Goal: Information Seeking & Learning: Learn about a topic

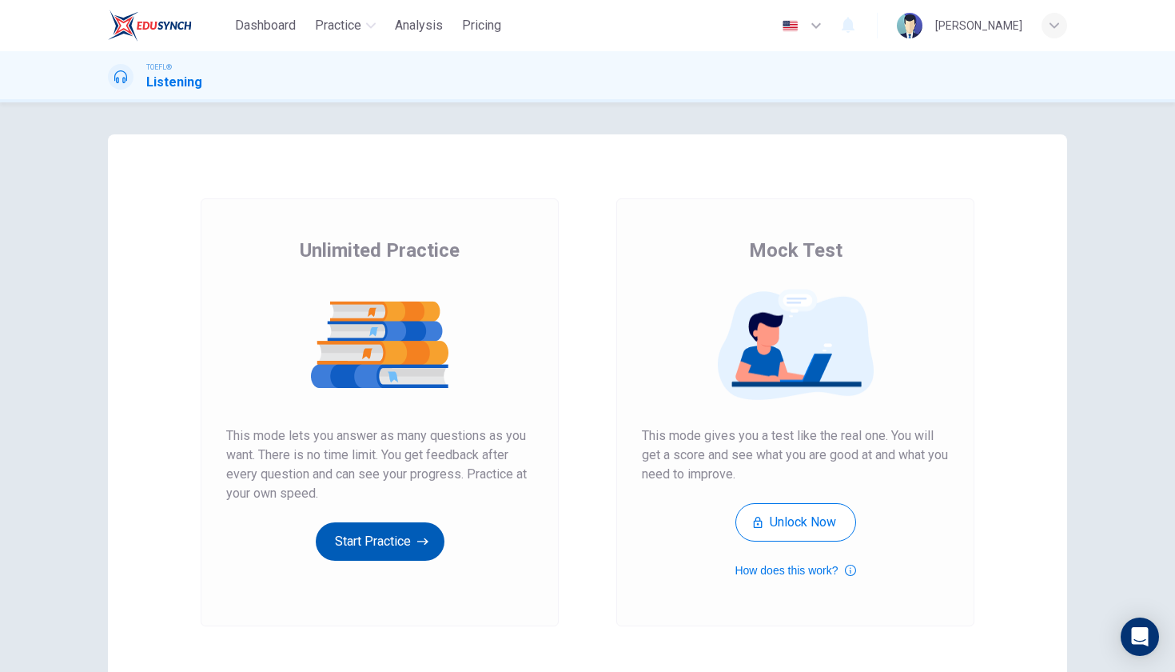
click at [414, 536] on button "Start Practice" at bounding box center [380, 541] width 129 height 38
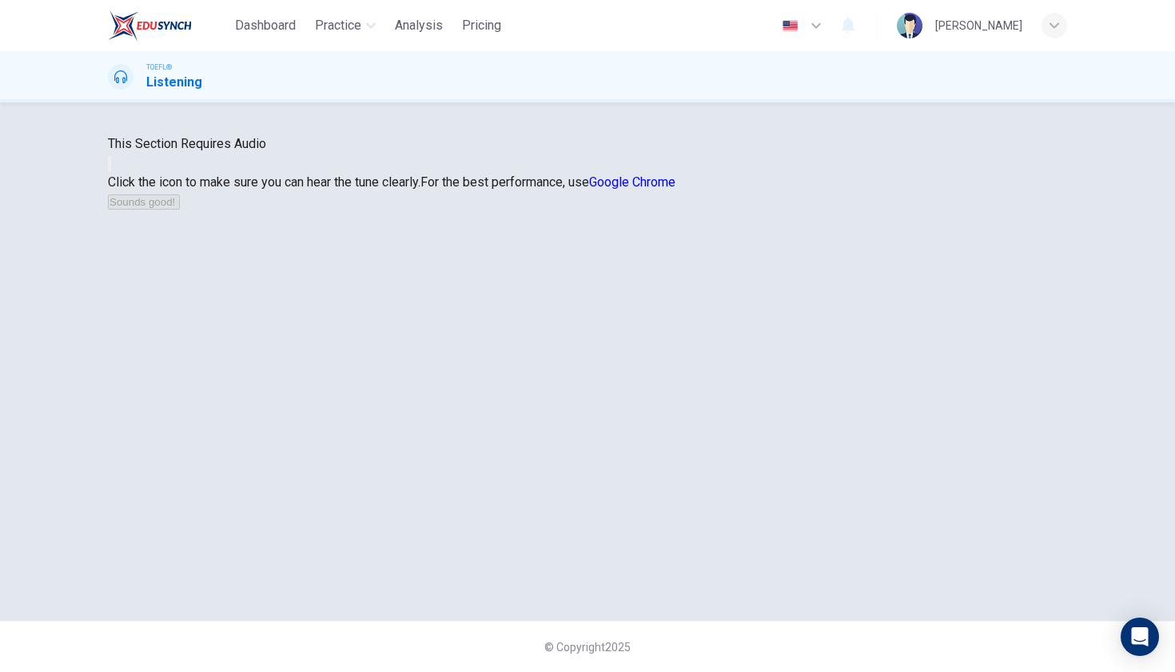
click at [110, 167] on icon "button" at bounding box center [110, 167] width 0 height 0
drag, startPoint x: 759, startPoint y: 2, endPoint x: 583, endPoint y: 331, distance: 373.8
click at [110, 167] on icon "button" at bounding box center [110, 167] width 0 height 0
click at [129, 184] on icon "button" at bounding box center [119, 176] width 19 height 14
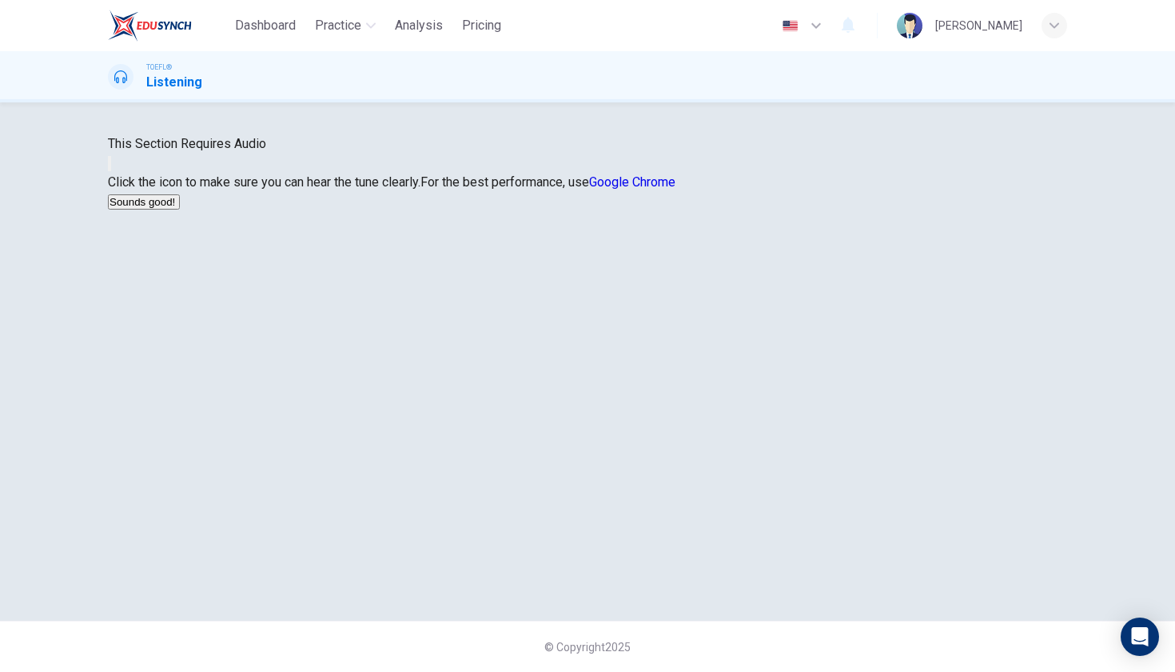
click at [180, 209] on button "Sounds good!" at bounding box center [144, 201] width 72 height 15
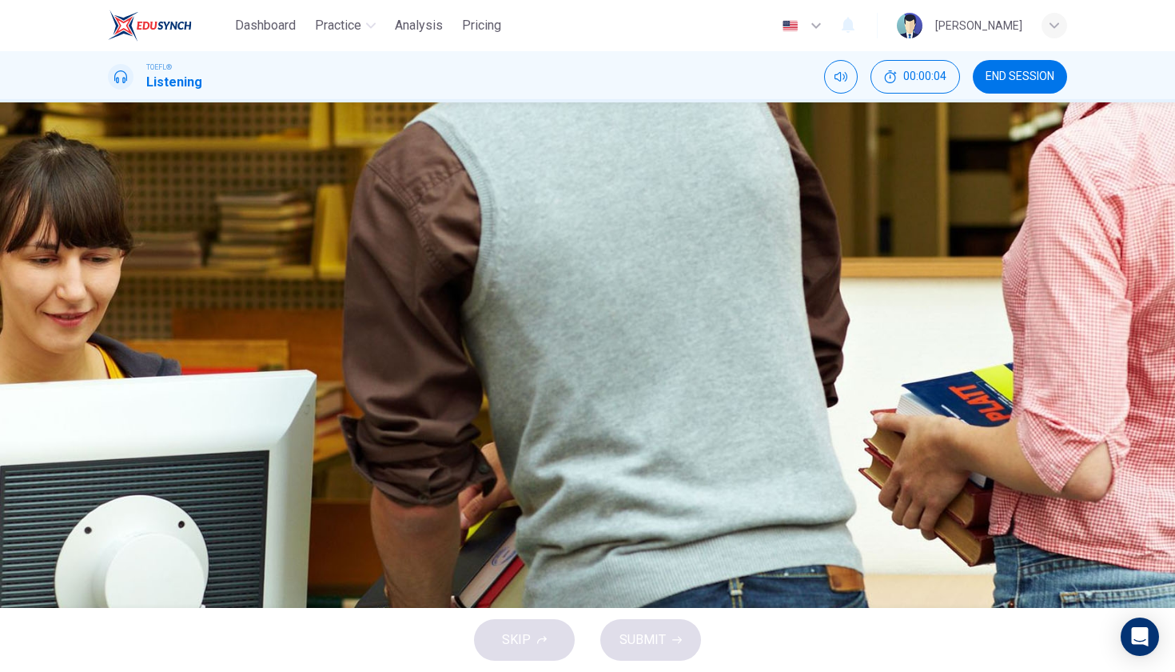
click at [126, 410] on icon "button" at bounding box center [119, 419] width 17 height 19
type input "0"
click at [562, 257] on button "A He cleared up the issue of the hold" at bounding box center [587, 237] width 959 height 40
click at [405, 327] on span "He is used to having his name mispronounced" at bounding box center [275, 317] width 257 height 19
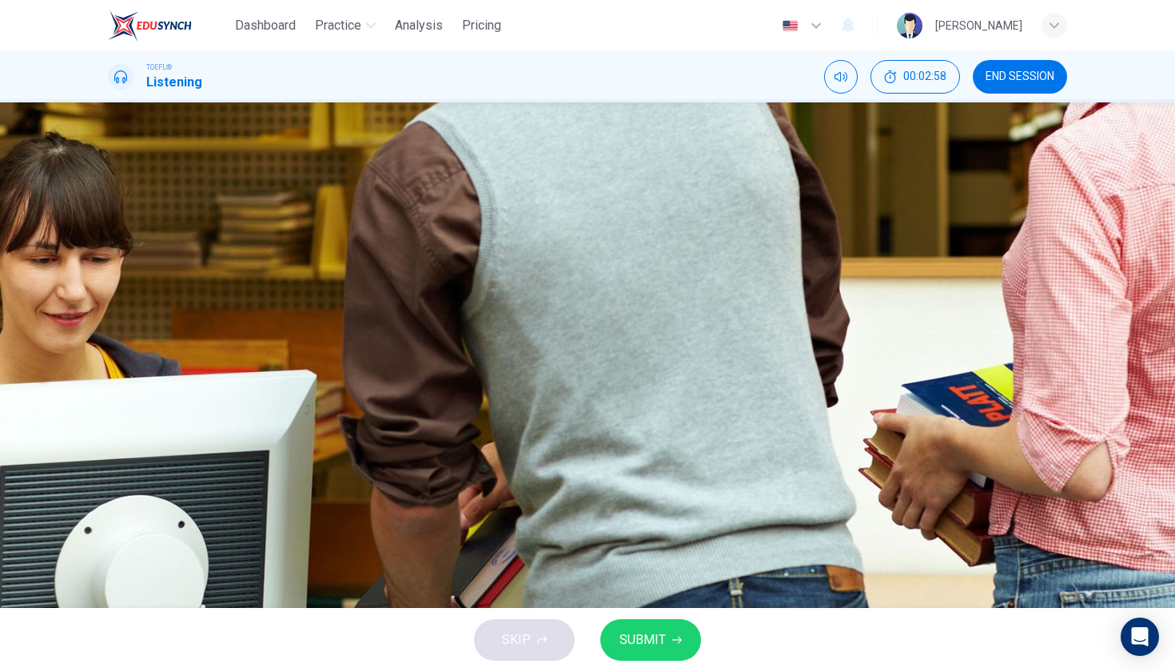
scroll to position [114, 0]
click at [655, 651] on button "SUBMIT" at bounding box center [650, 640] width 101 height 42
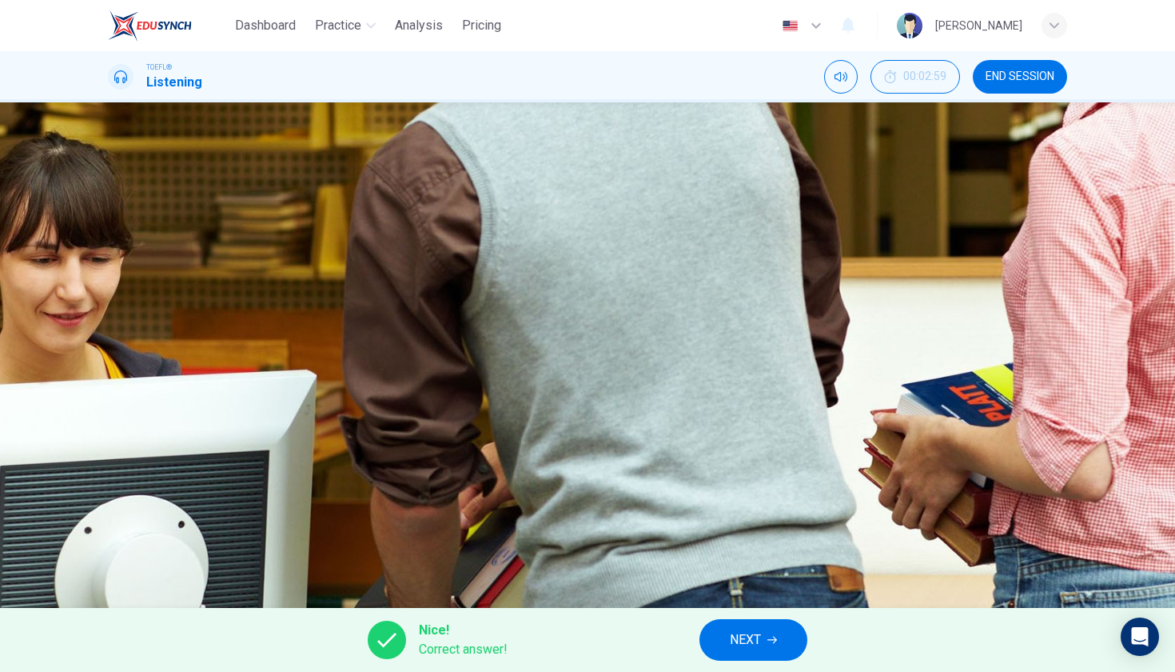
click at [738, 630] on span "NEXT" at bounding box center [745, 639] width 31 height 22
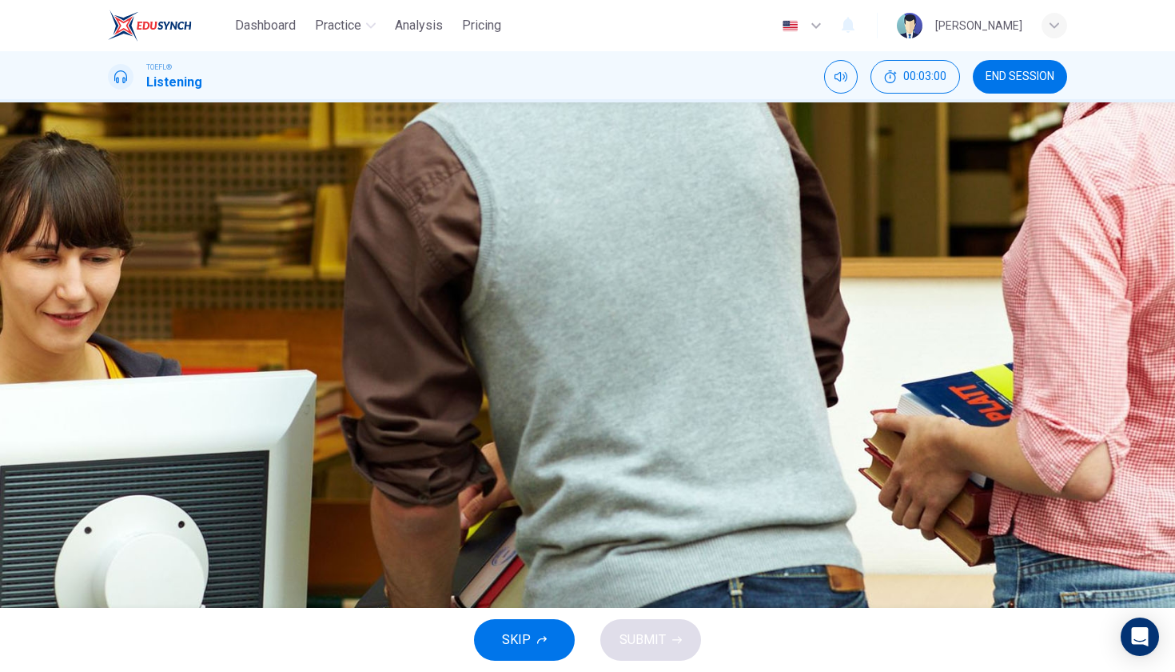
scroll to position [70, 0]
click at [110, 231] on icon "button" at bounding box center [110, 231] width 0 height 0
type input "0"
click at [141, 306] on div "A" at bounding box center [128, 319] width 26 height 26
click at [636, 636] on span "SUBMIT" at bounding box center [643, 639] width 46 height 22
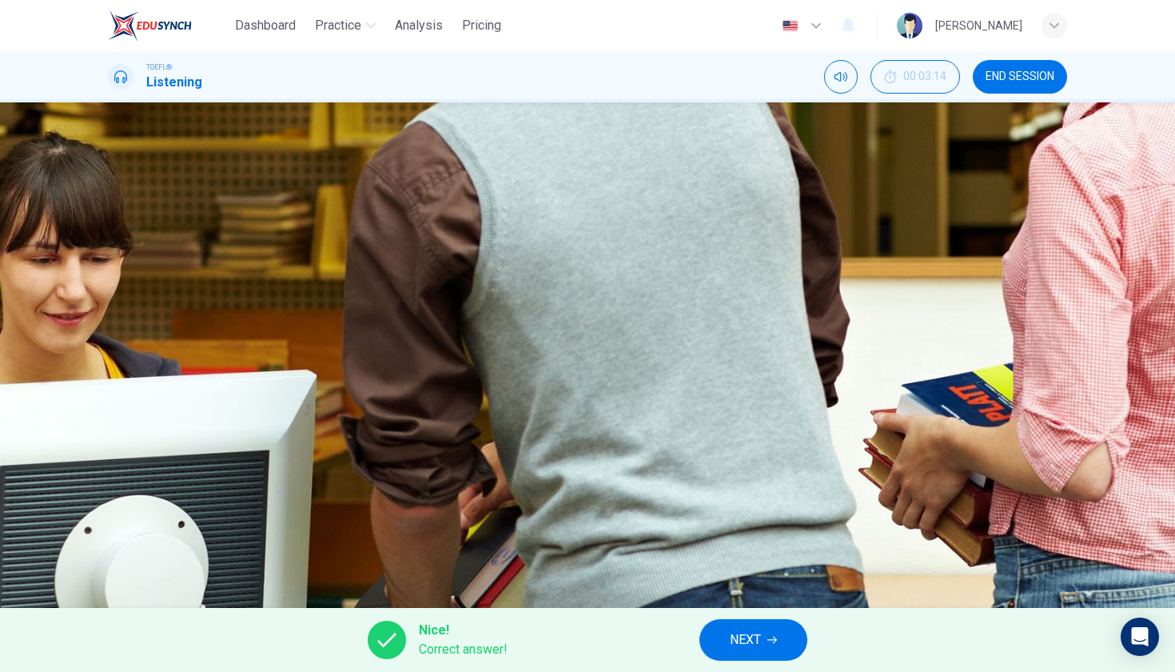
click at [724, 646] on button "NEXT" at bounding box center [753, 640] width 108 height 42
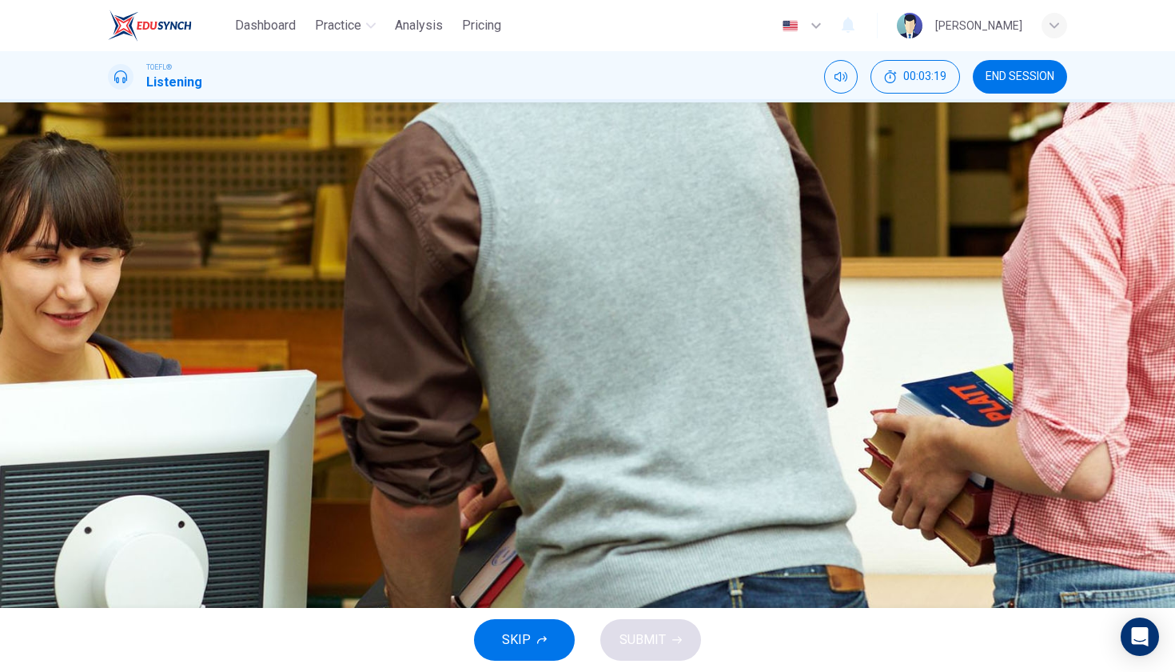
click at [337, 268] on span "Not have any holds on his account" at bounding box center [241, 277] width 189 height 19
click at [343, 367] on span "Make sure to pay the ninety dollars" at bounding box center [245, 357] width 196 height 19
click at [598, 281] on button "B Not have any holds on his account" at bounding box center [587, 277] width 959 height 40
click at [636, 656] on button "SUBMIT" at bounding box center [650, 640] width 101 height 42
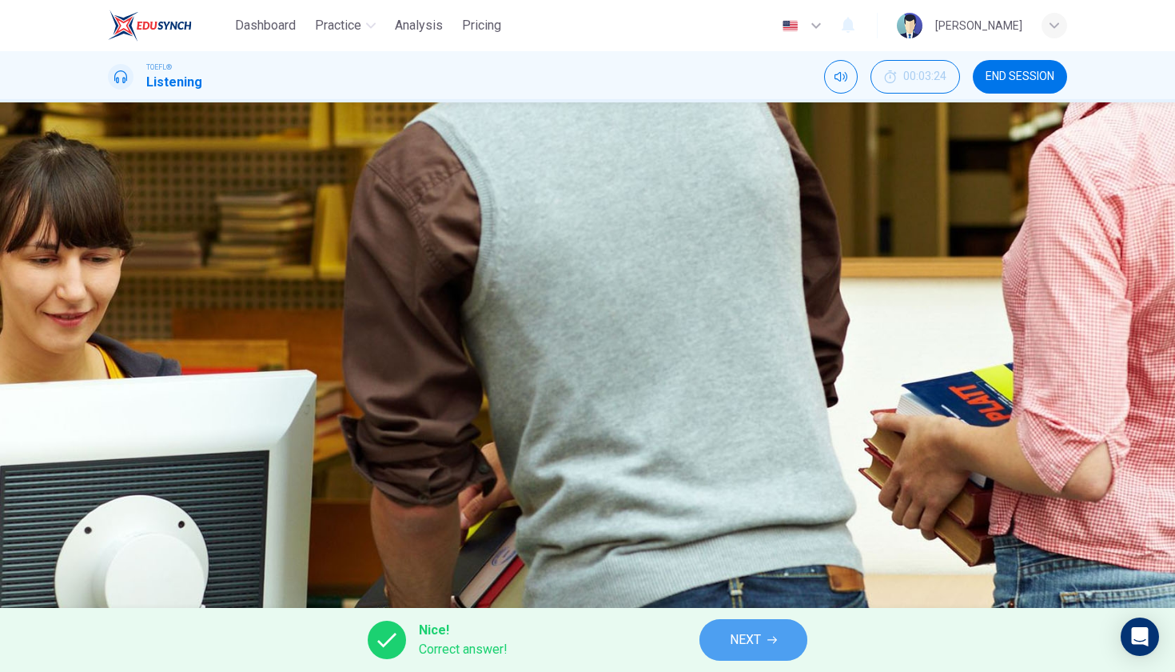
click at [727, 636] on button "NEXT" at bounding box center [753, 640] width 108 height 42
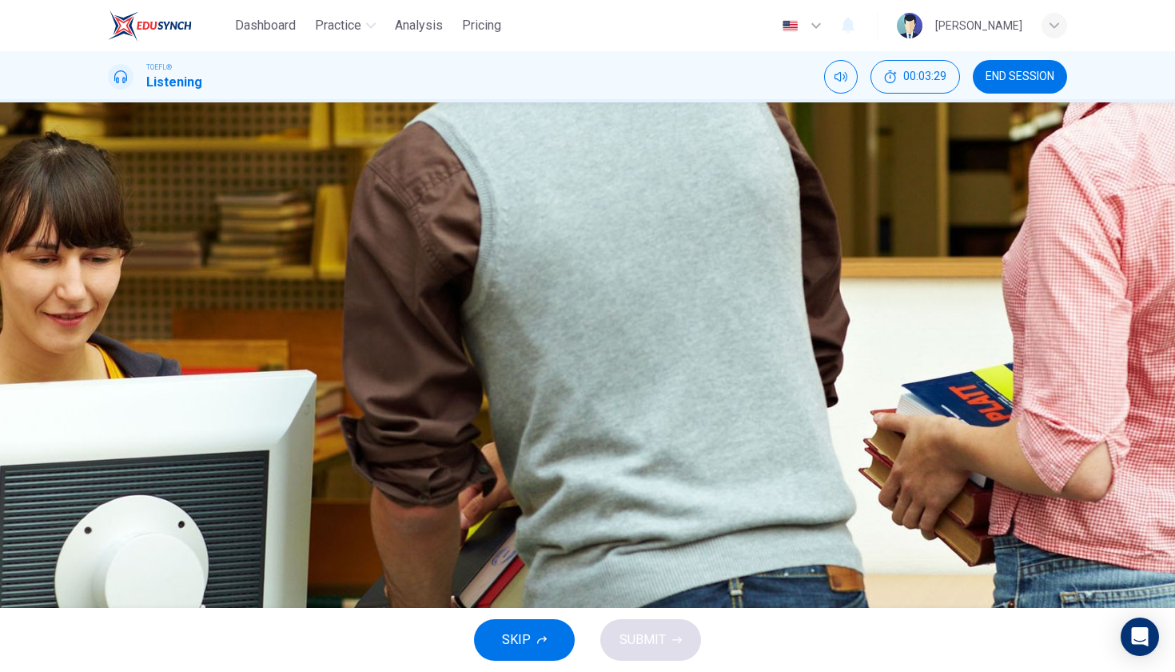
click at [396, 270] on span "Discuss the payment option with his parents" at bounding box center [271, 277] width 249 height 19
click at [259, 321] on span "Look for his advisor" at bounding box center [203, 317] width 112 height 19
click at [644, 640] on span "SUBMIT" at bounding box center [643, 639] width 46 height 22
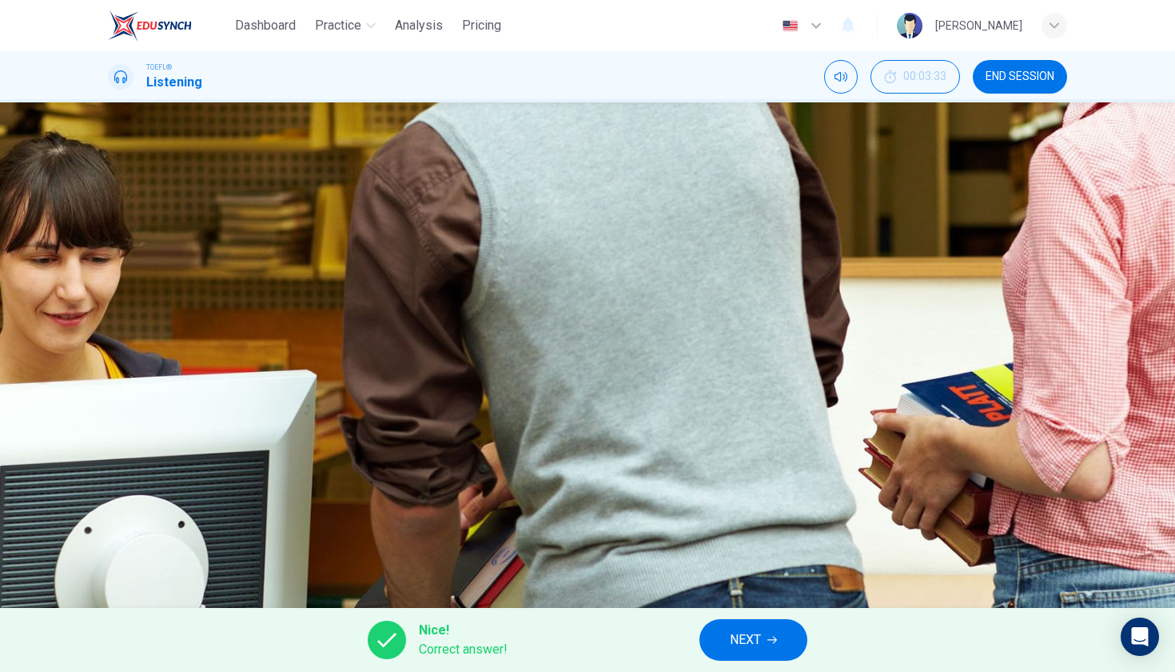
click at [727, 640] on button "NEXT" at bounding box center [753, 640] width 108 height 42
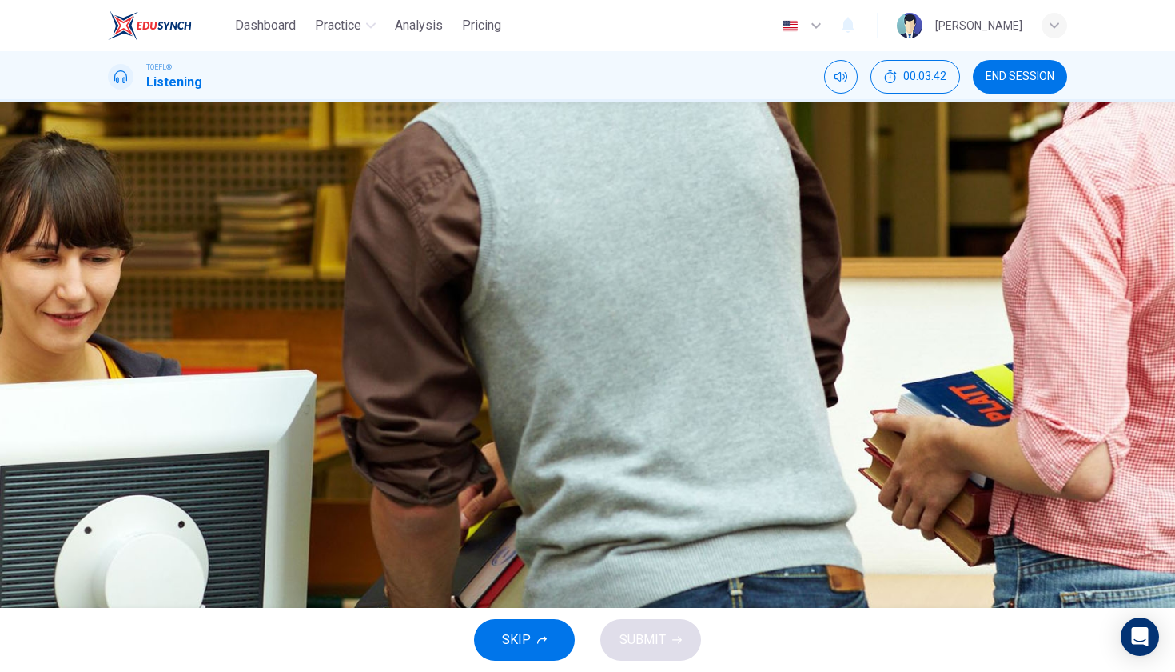
click at [353, 228] on span "To find his advisor so he can register" at bounding box center [250, 237] width 206 height 19
click at [624, 645] on span "SUBMIT" at bounding box center [643, 639] width 46 height 22
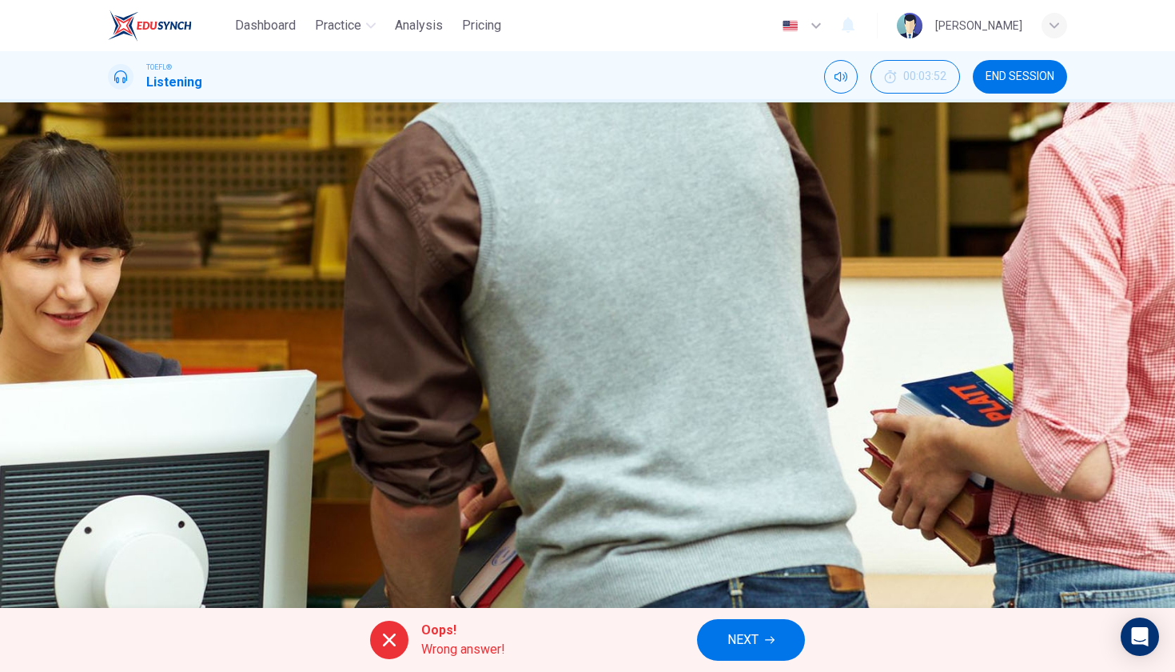
click at [739, 635] on span "NEXT" at bounding box center [742, 639] width 31 height 22
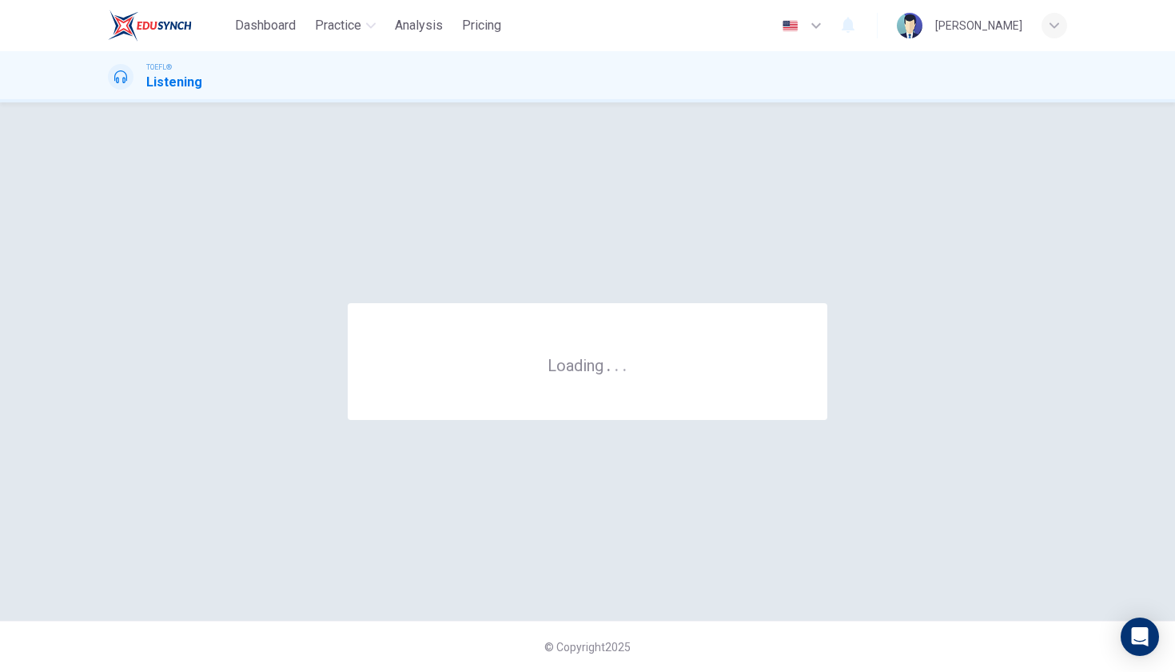
scroll to position [0, 0]
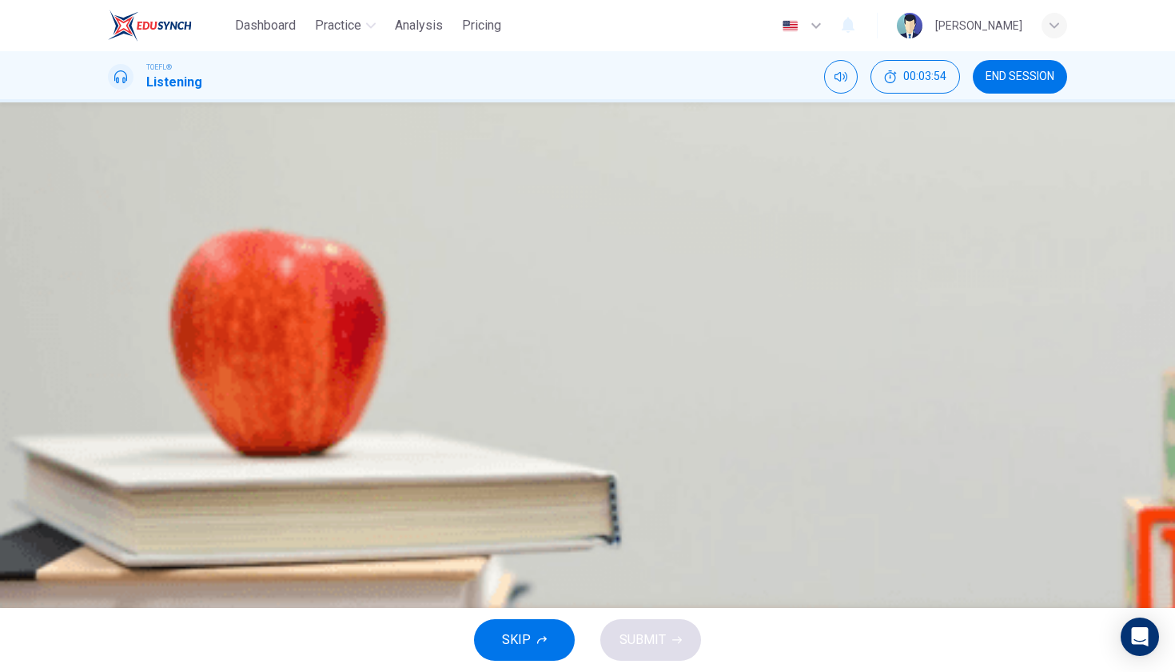
click at [111, 399] on button "button" at bounding box center [109, 406] width 3 height 15
click at [110, 410] on icon "button" at bounding box center [110, 410] width 0 height 0
type input "69"
